Goal: Information Seeking & Learning: Learn about a topic

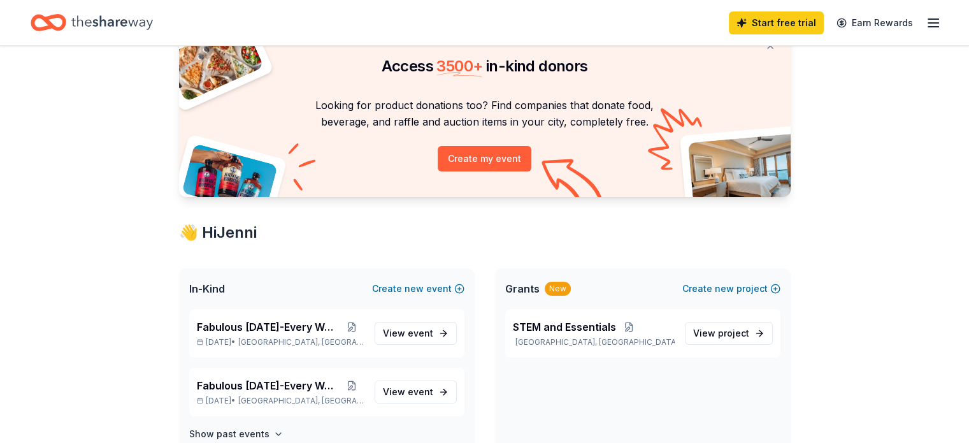
scroll to position [89, 0]
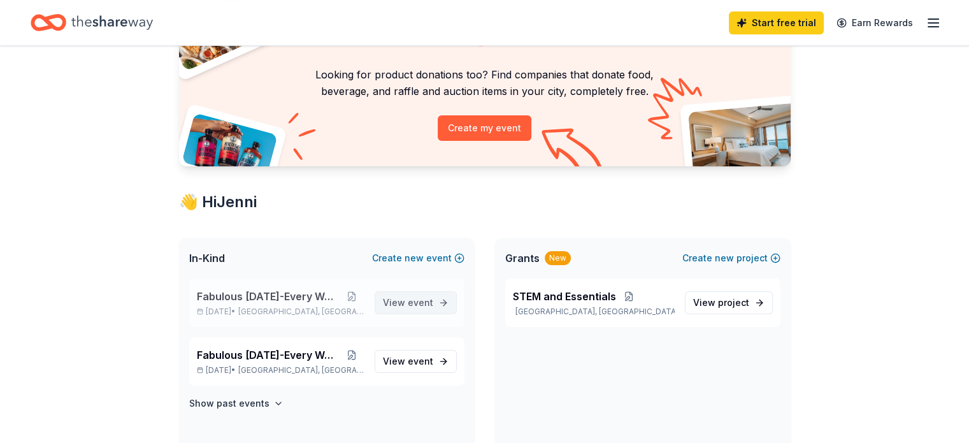
click at [415, 308] on span "View event" at bounding box center [408, 302] width 50 height 15
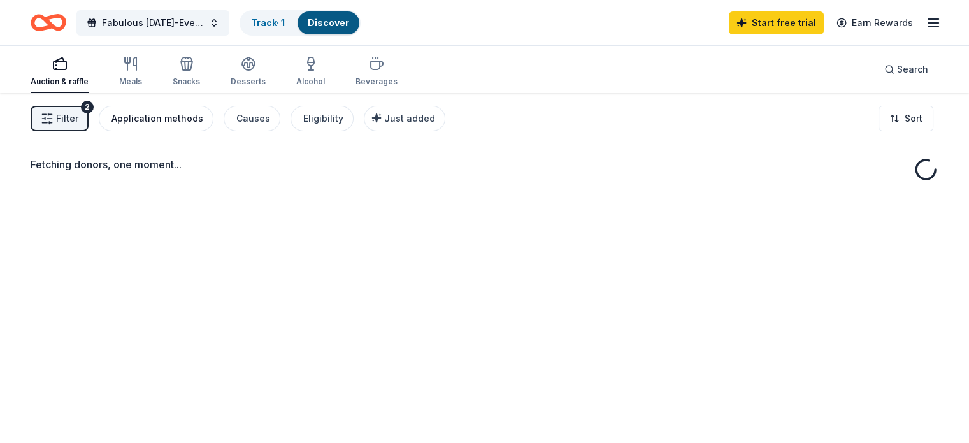
click at [187, 120] on div "Application methods" at bounding box center [157, 118] width 92 height 15
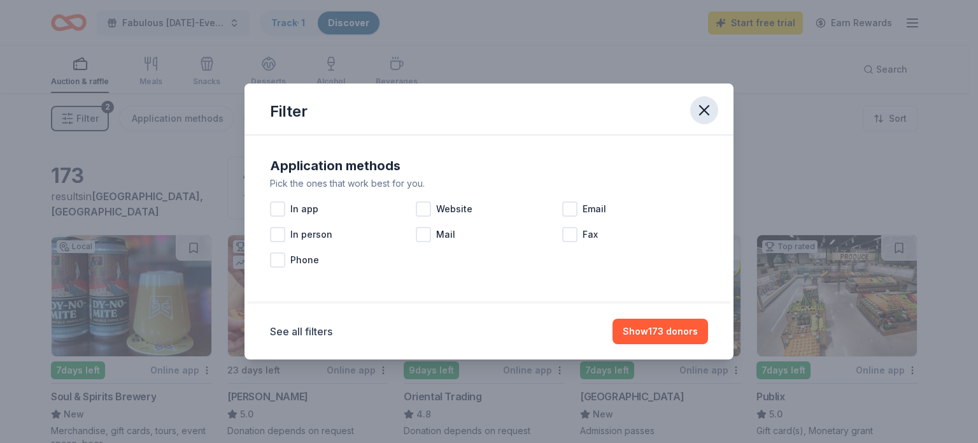
click at [704, 106] on icon "button" at bounding box center [704, 110] width 18 height 18
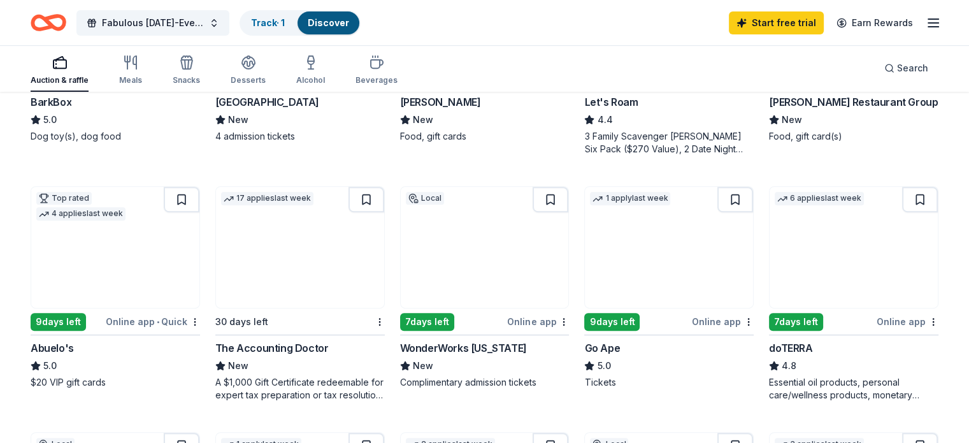
scroll to position [555, 0]
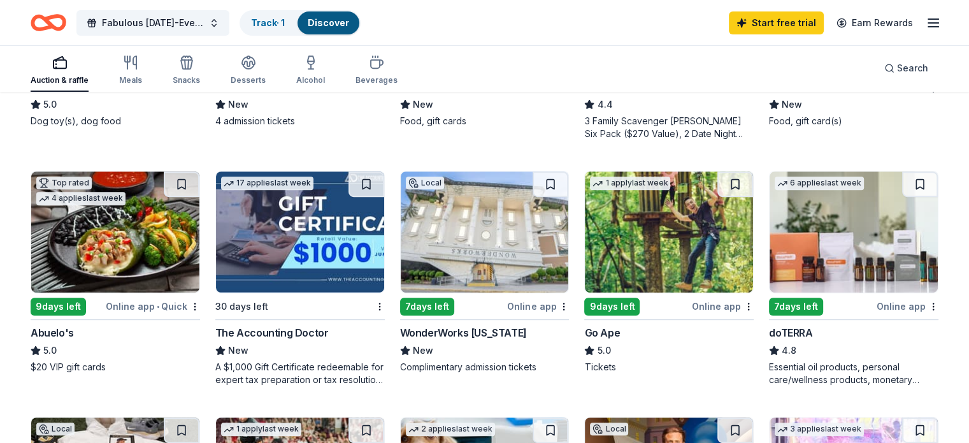
click at [299, 245] on img at bounding box center [300, 231] width 168 height 121
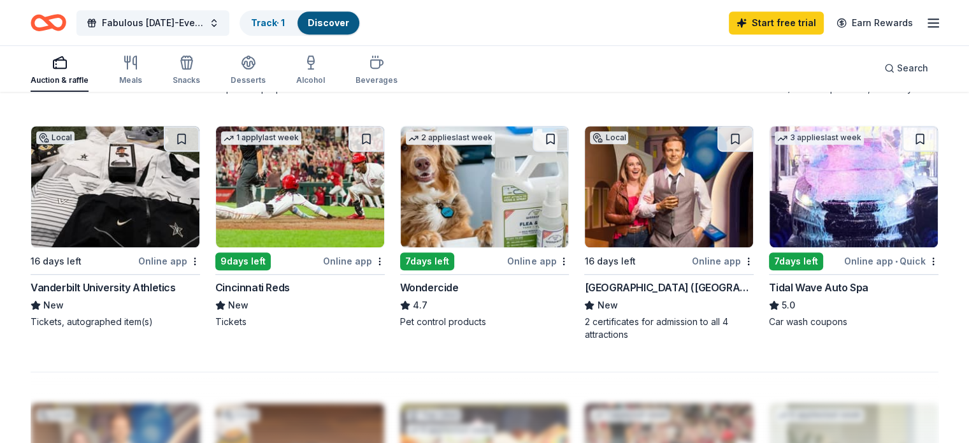
scroll to position [858, 0]
